Goal: Navigation & Orientation: Understand site structure

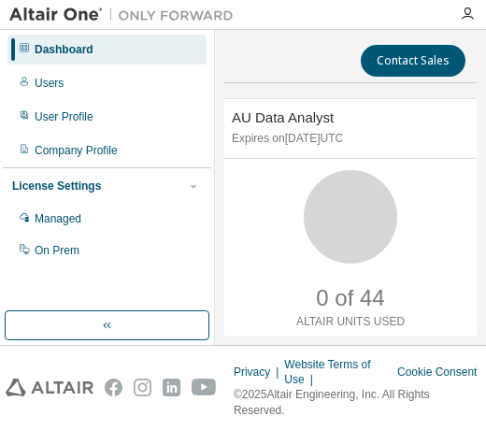
click at [327, 199] on icon at bounding box center [350, 216] width 47 height 47
